Goal: Task Accomplishment & Management: Manage account settings

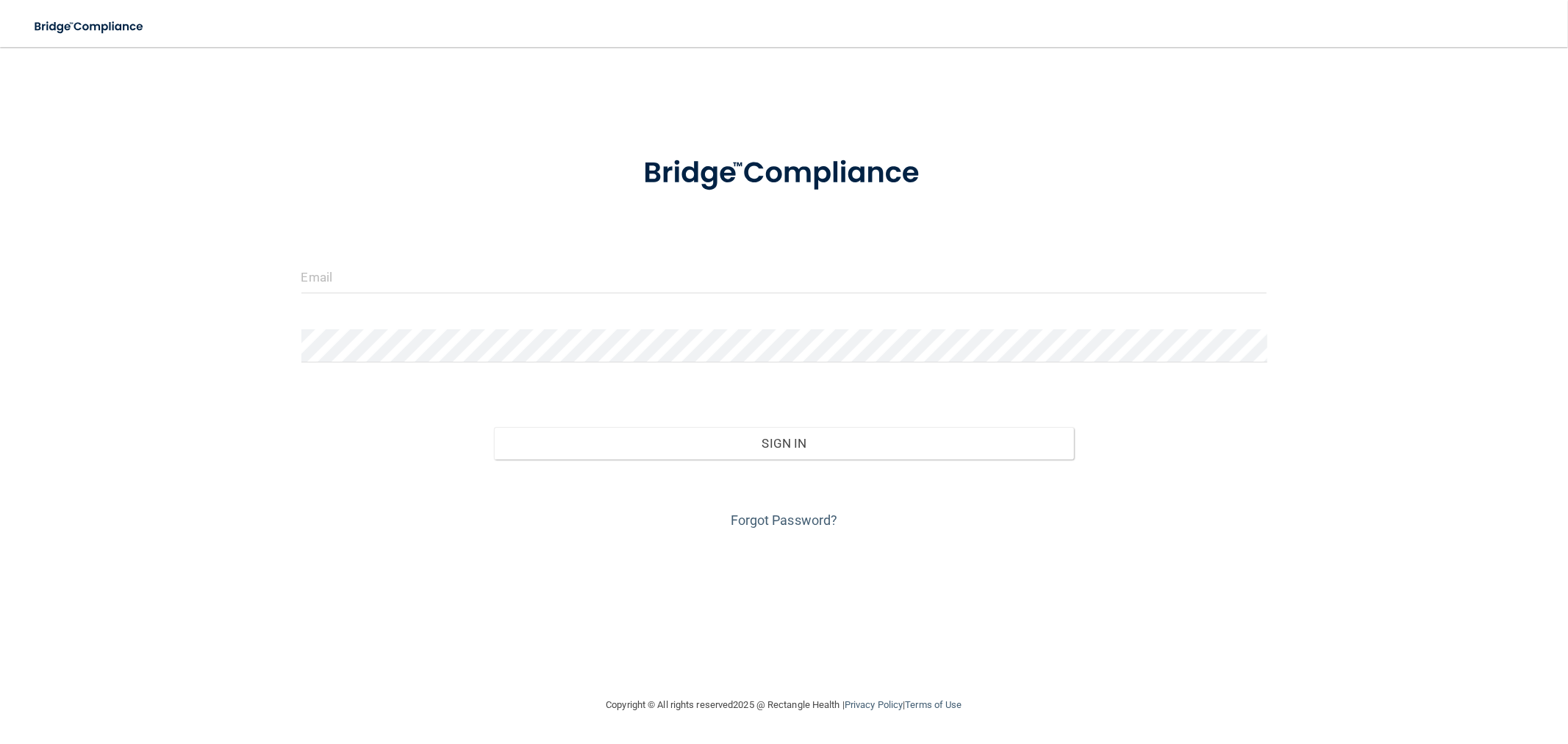
click at [397, 255] on form "Invalid email/password. You don't have permission to access that page. Sign In …" at bounding box center [784, 333] width 966 height 397
click at [394, 276] on input "email" at bounding box center [784, 277] width 966 height 33
type input "[EMAIL_ADDRESS][DOMAIN_NAME]"
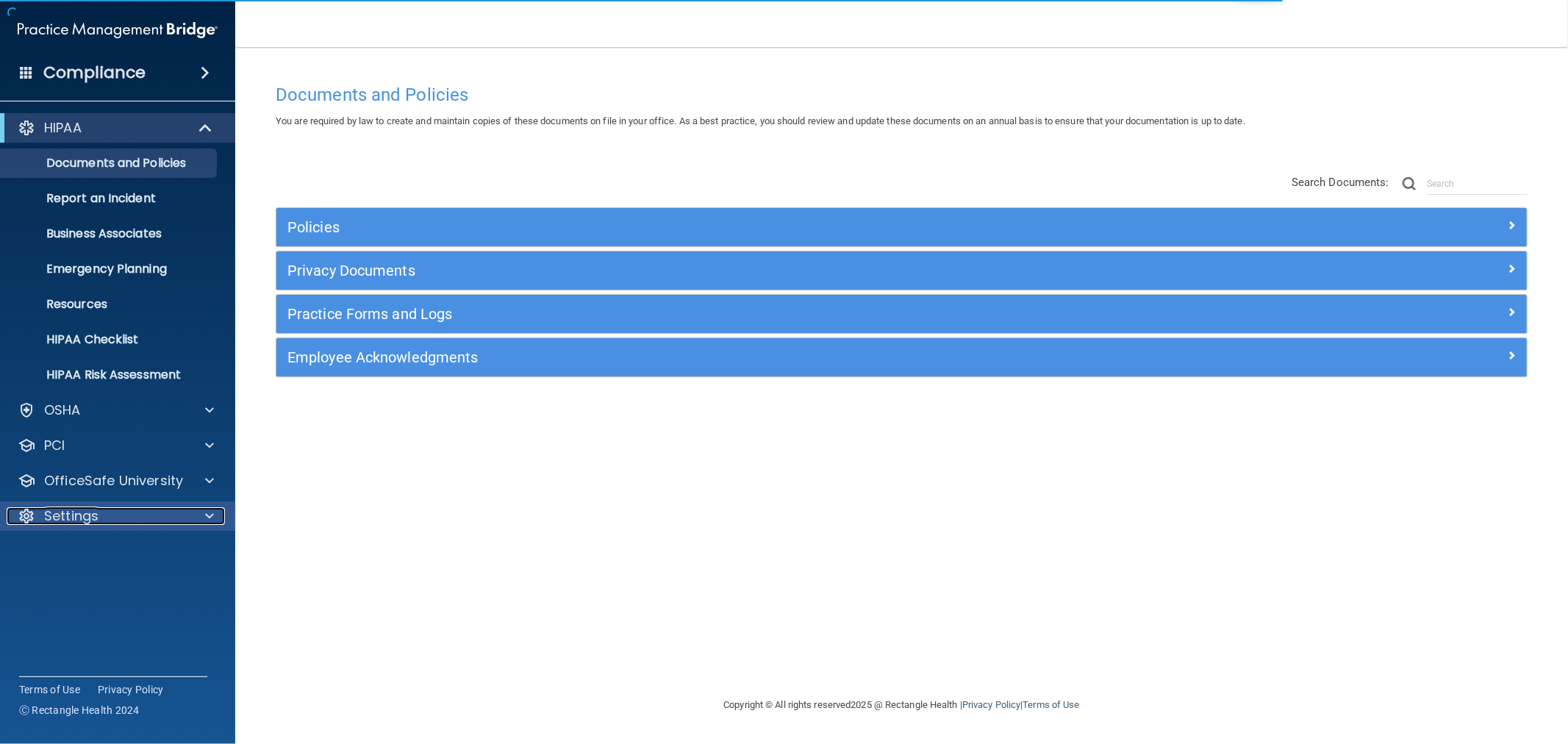
click at [179, 518] on div "Settings" at bounding box center [98, 516] width 182 height 18
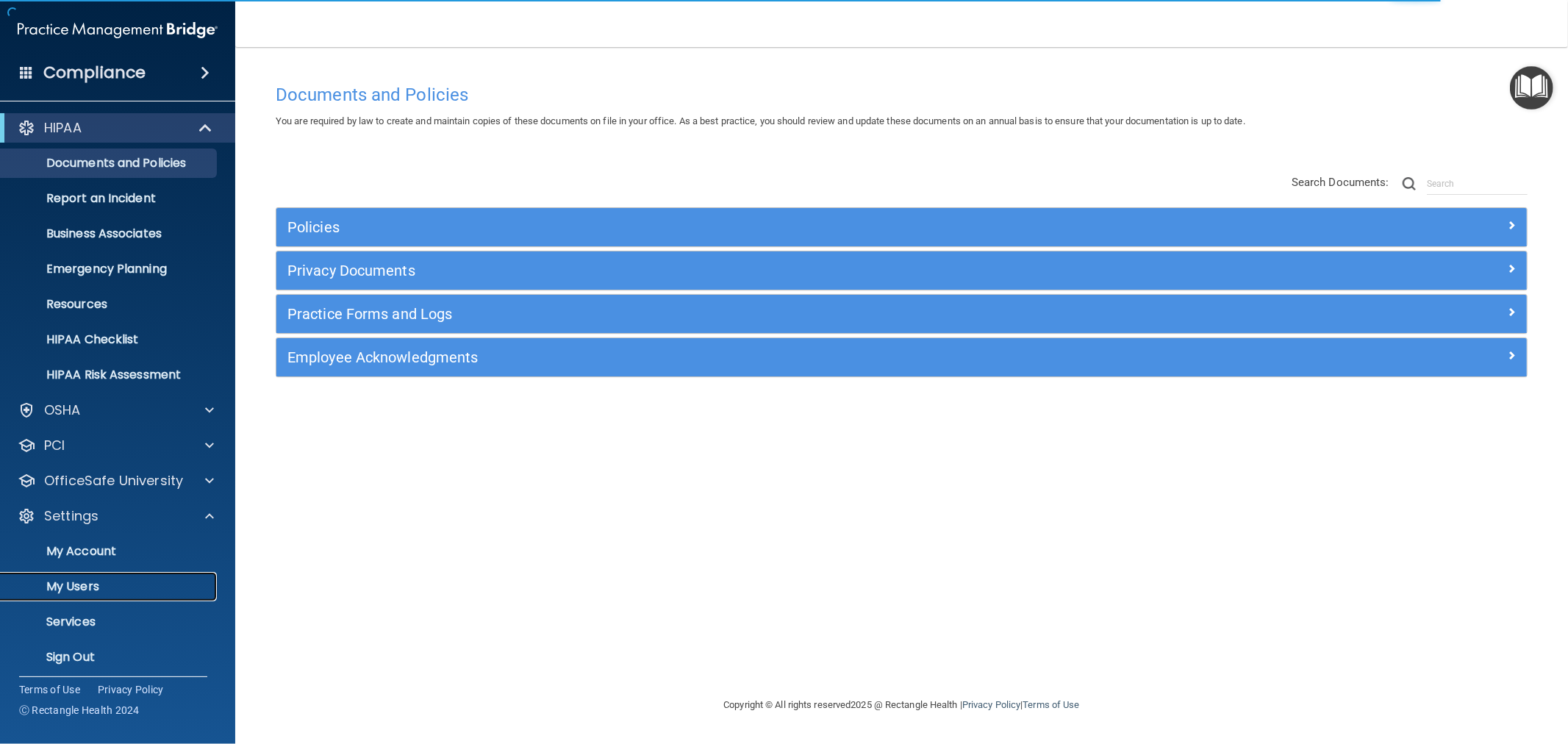
click at [76, 597] on link "My Users" at bounding box center [100, 586] width 231 height 29
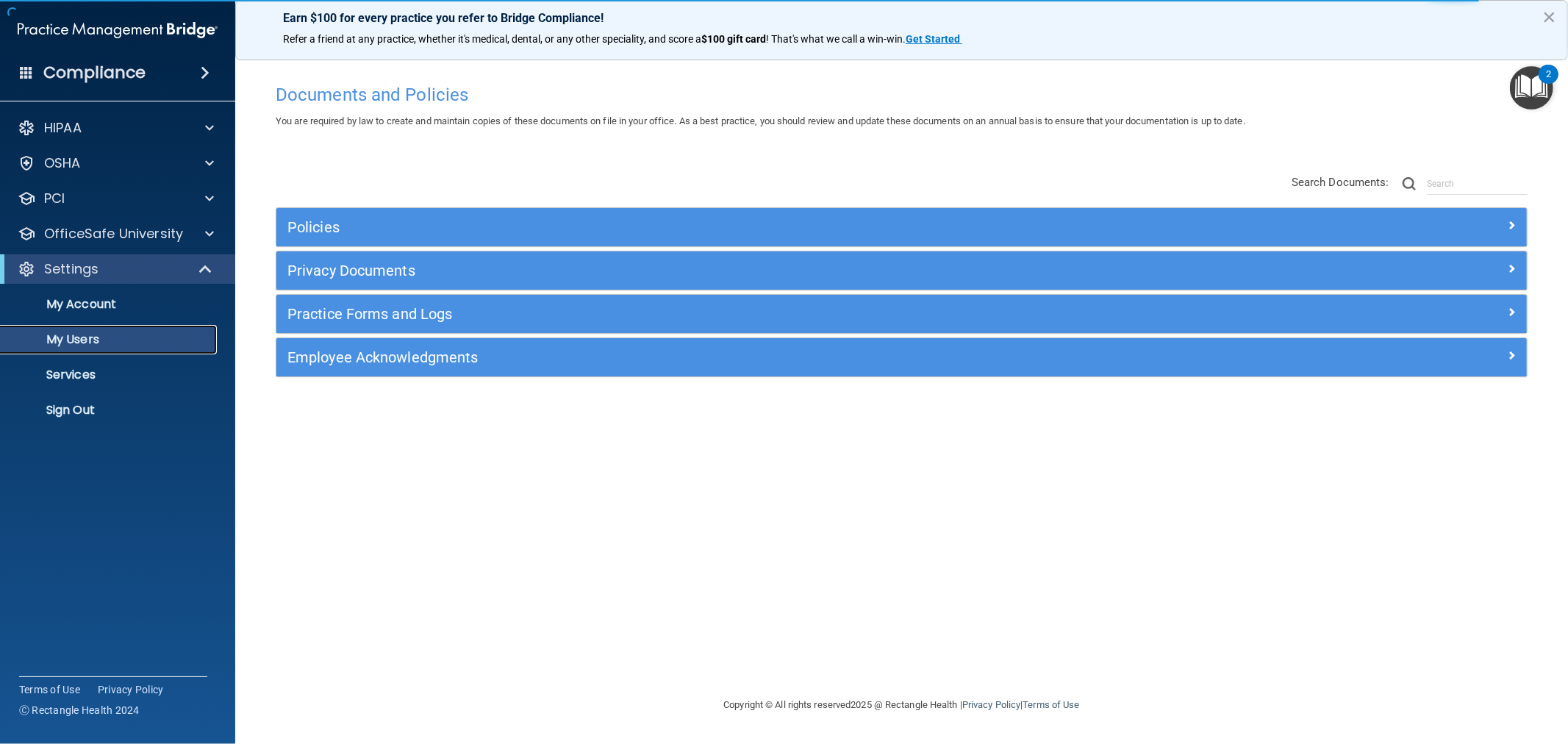
select select "20"
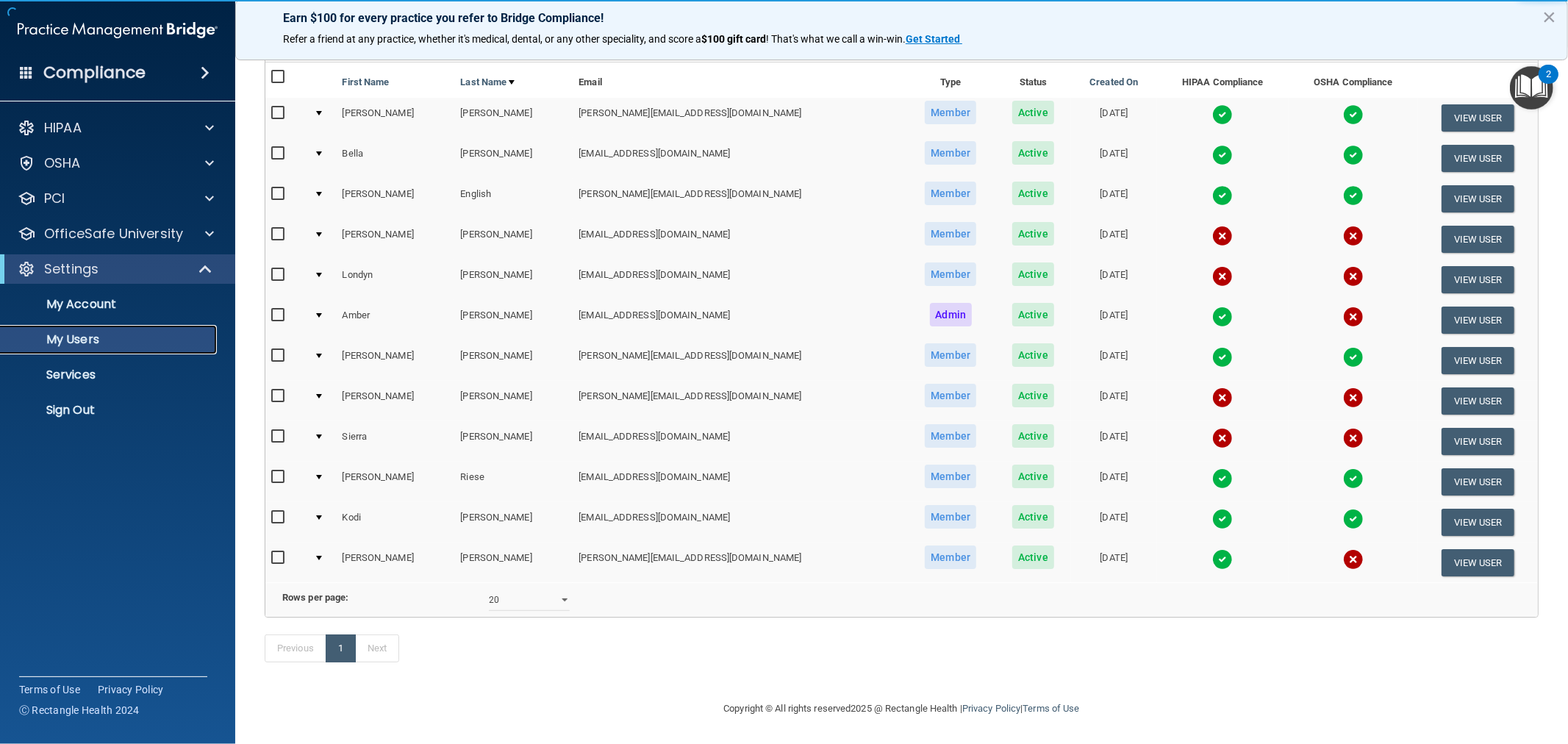
scroll to position [145, 0]
